Goal: Communication & Community: Answer question/provide support

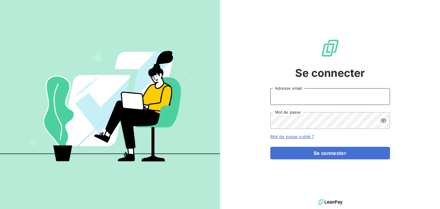
click at [298, 103] on input "Adresse email" at bounding box center [330, 96] width 120 height 17
type input "S"
type input "[PERSON_NAME][EMAIL_ADDRESS][DOMAIN_NAME]"
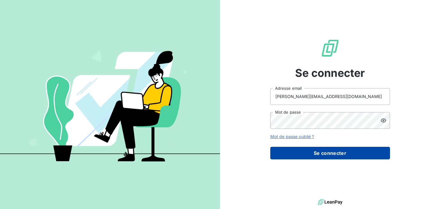
click at [344, 148] on button "Se connecter" at bounding box center [330, 153] width 120 height 13
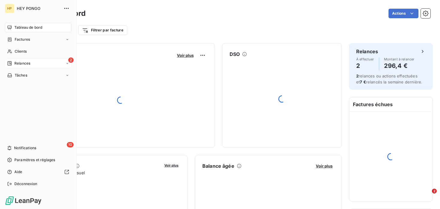
click at [25, 64] on span "Relances" at bounding box center [22, 63] width 16 height 5
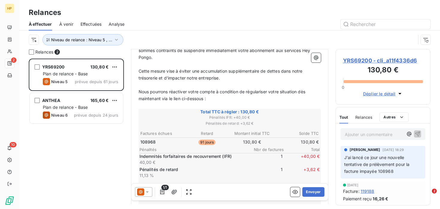
scroll to position [110, 0]
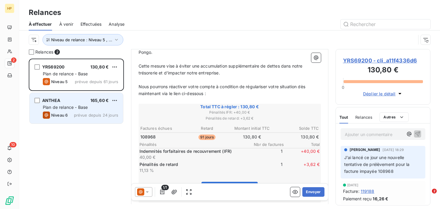
click at [74, 102] on div "ANTHEA 165,60 €" at bounding box center [80, 100] width 75 height 5
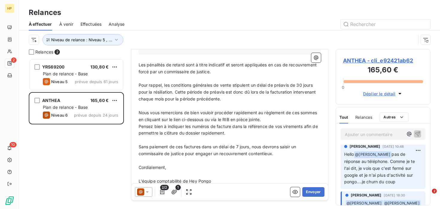
scroll to position [236, 0]
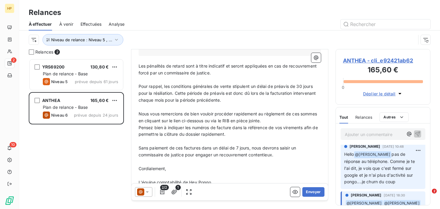
click at [373, 133] on p "Ajouter un commentaire ﻿" at bounding box center [373, 134] width 59 height 7
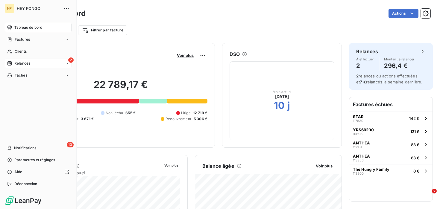
click at [17, 65] on span "Relances" at bounding box center [22, 63] width 16 height 5
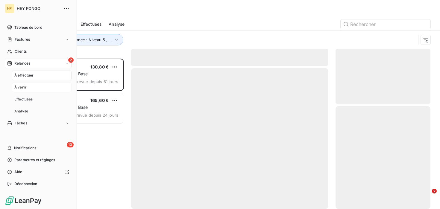
scroll to position [150, 95]
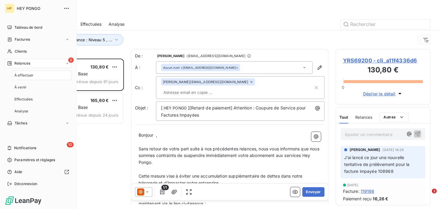
click at [46, 74] on div "À effectuer" at bounding box center [42, 76] width 60 height 10
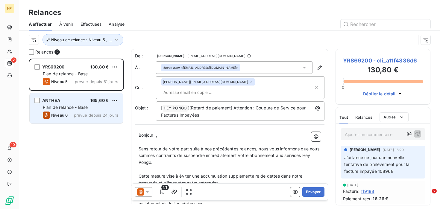
click at [67, 96] on div "ANTHEA 165,60 € Plan de relance - Base Niveau 6 prévue depuis 24 jours" at bounding box center [76, 108] width 93 height 30
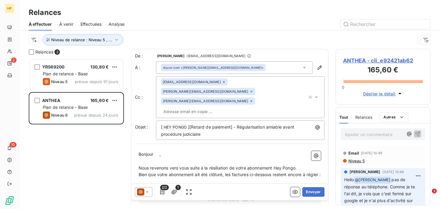
click at [372, 132] on p "Ajouter un commentaire ﻿" at bounding box center [373, 134] width 59 height 7
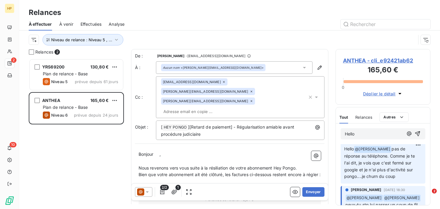
scroll to position [31, 0]
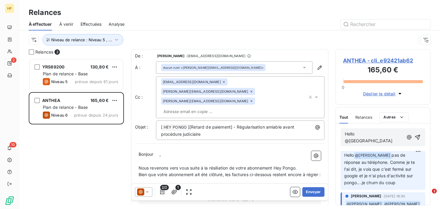
click at [377, 135] on p "Hello @SA" at bounding box center [373, 138] width 59 height 14
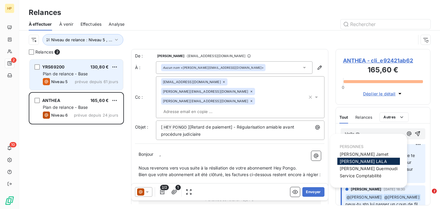
click at [105, 74] on div "Plan de relance - Base" at bounding box center [80, 74] width 75 height 6
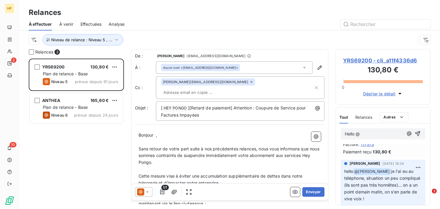
click at [415, 57] on span "YRS69200 - cli_a11f4336d6" at bounding box center [383, 61] width 80 height 8
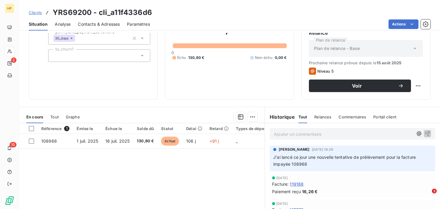
scroll to position [62, 0]
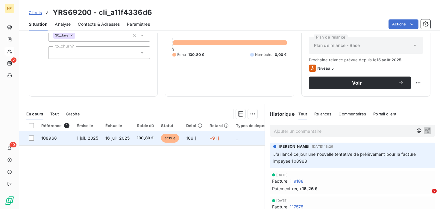
click at [154, 135] on td "130,80 €" at bounding box center [145, 138] width 24 height 14
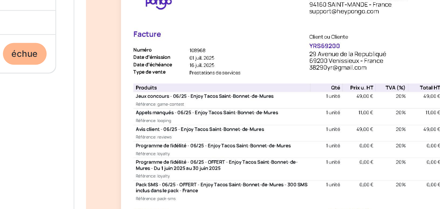
scroll to position [19, 0]
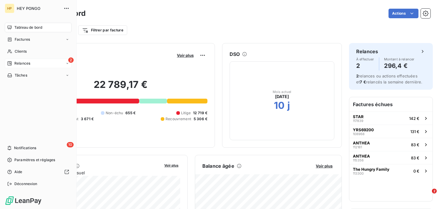
click at [29, 61] on span "Relances" at bounding box center [22, 63] width 16 height 5
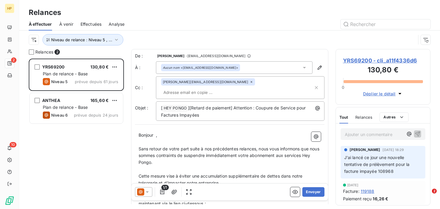
click at [372, 135] on p "Ajouter un commentaire ﻿" at bounding box center [373, 134] width 59 height 7
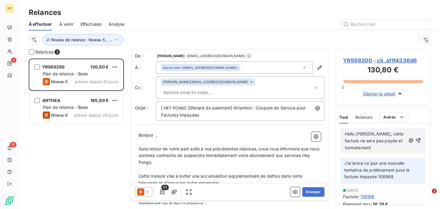
scroll to position [7, 0]
drag, startPoint x: 372, startPoint y: 132, endPoint x: 383, endPoint y: 156, distance: 27.1
click at [383, 156] on div "Hello Salomé, cette facture ne sera pas payée et honnetement" at bounding box center [382, 140] width 94 height 34
click at [370, 142] on span "Hello Salomé, on peut annuler cette facture. J" at bounding box center [372, 137] width 57 height 12
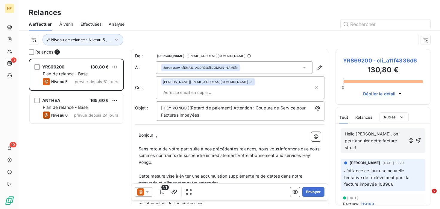
click at [389, 138] on p "Hello Salomé, on peut annuler cette facture stp. J" at bounding box center [374, 141] width 61 height 21
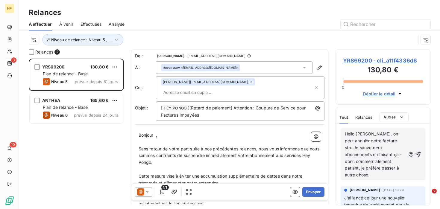
click at [379, 142] on span "Hello [PERSON_NAME], on peut annuler cette facture stp. Je sauve deux abonnemen…" at bounding box center [373, 154] width 58 height 46
click at [378, 169] on p "Hello [PERSON_NAME], on peut annuler cette facture stp. Je sauve deux abonnemen…" at bounding box center [374, 155] width 61 height 48
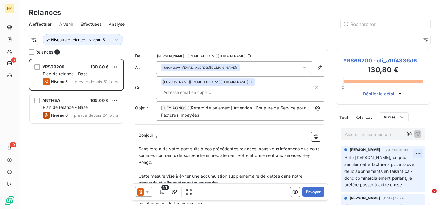
click at [418, 151] on html "HP 3 10 Relances À effectuer À venir Effectuées Analyse Niveau de relance : Niv…" at bounding box center [220, 104] width 440 height 209
click at [410, 165] on div "Editer" at bounding box center [403, 167] width 33 height 10
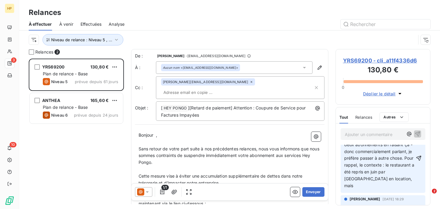
scroll to position [26, 0]
click at [373, 178] on span "Hello Salomé, on peut annuler cette facture stp. Je sauve deux abonnements en f…" at bounding box center [379, 159] width 71 height 60
click at [399, 182] on p "Hello Salomé, on peut annuler cette facture stp. Je sauve deux abonnements en f…" at bounding box center [379, 159] width 71 height 62
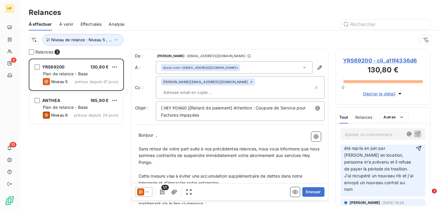
scroll to position [49, 0]
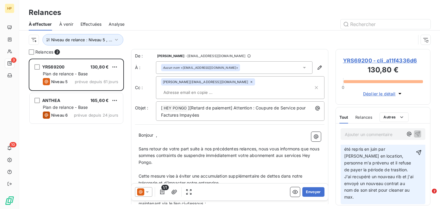
click at [350, 178] on span "Hello Salomé, on peut annuler cette facture stp. Je sauve deux abonnements en f…" at bounding box center [379, 153] width 71 height 94
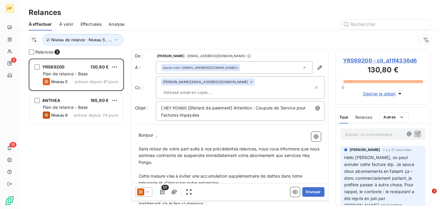
click at [356, 157] on span "Hello Salomé, on peut annuler cette facture stp. Je sauve deux abonnements en f…" at bounding box center [379, 209] width 71 height 108
click at [375, 157] on span "Hello @Salomé, on peut annuler cette facture stp. Je sauve deux abonnements en …" at bounding box center [379, 209] width 71 height 108
click at [371, 161] on p "Hello @[PERSON_NAME] , on peut annuler cette facture stp. Je sauve deux abonnem…" at bounding box center [379, 208] width 71 height 109
click at [373, 158] on span "Hello @[PERSON_NAME] , on peut annuler cette facture stp. Je sauve deux abonnem…" at bounding box center [379, 209] width 71 height 108
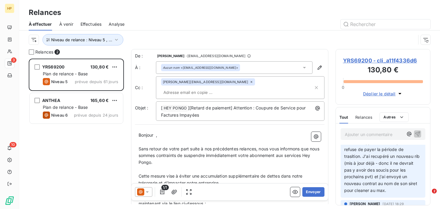
scroll to position [63, 0]
click at [390, 129] on div "Ajouter un commentaire ﻿" at bounding box center [382, 134] width 85 height 12
click at [384, 141] on div "Ajouter un commentaire ﻿" at bounding box center [382, 133] width 94 height 21
click at [387, 134] on p "Ajouter un commentaire ﻿" at bounding box center [373, 134] width 59 height 7
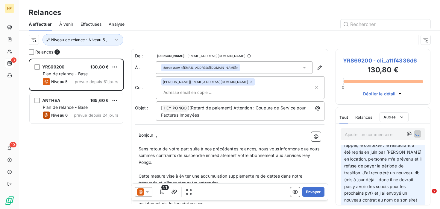
scroll to position [56, 0]
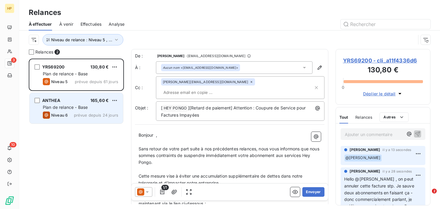
click at [66, 108] on span "Plan de relance - Base" at bounding box center [65, 107] width 45 height 5
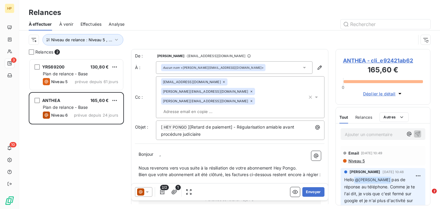
click at [380, 136] on p "Ajouter un commentaire ﻿" at bounding box center [373, 134] width 59 height 7
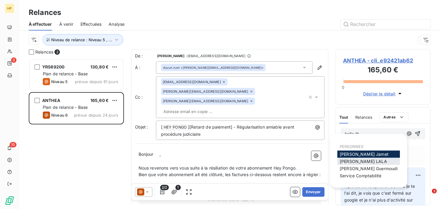
click at [369, 162] on div "[PERSON_NAME]" at bounding box center [368, 161] width 62 height 7
click at [373, 131] on p "hello @" at bounding box center [373, 134] width 59 height 7
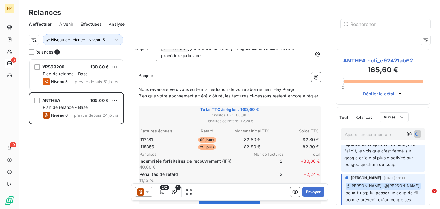
scroll to position [67, 0]
